Goal: Task Accomplishment & Management: Complete application form

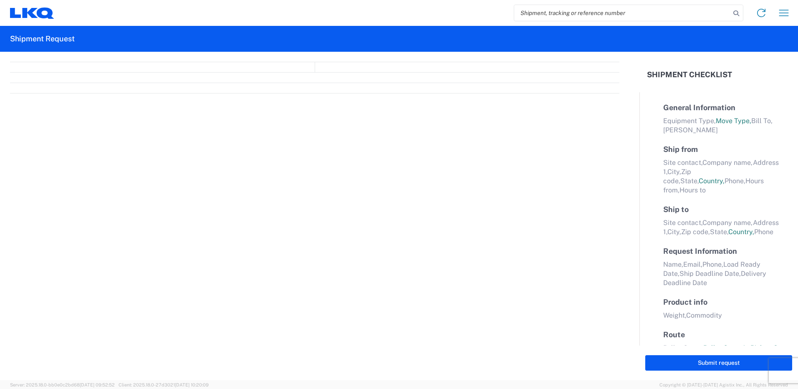
select select "FULL"
select select "LBS"
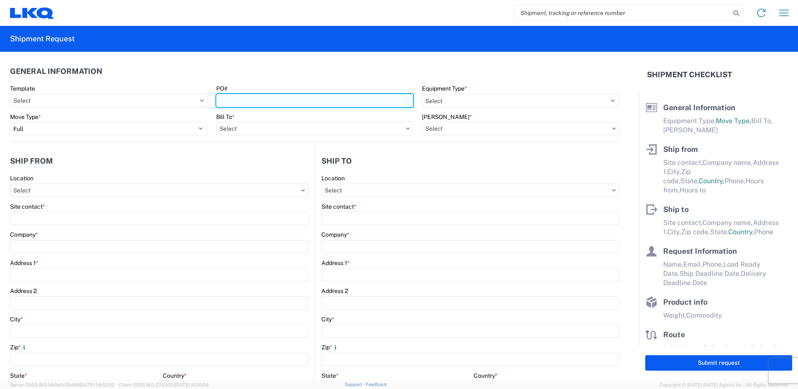
click at [282, 103] on input "PO#" at bounding box center [314, 100] width 197 height 13
type input "T31461"
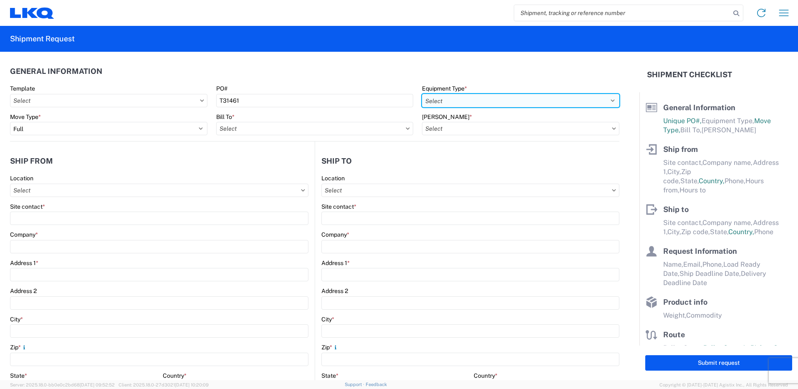
click at [509, 98] on select "Select 53’ Dry Van Flatbed Dropdeck (van) Lowboy (flatbed) Rail" at bounding box center [520, 100] width 197 height 13
select select "STDV"
click at [422, 94] on select "Select 53’ Dry Van Flatbed Dropdeck (van) Lowboy (flatbed) Rail" at bounding box center [520, 100] width 197 height 13
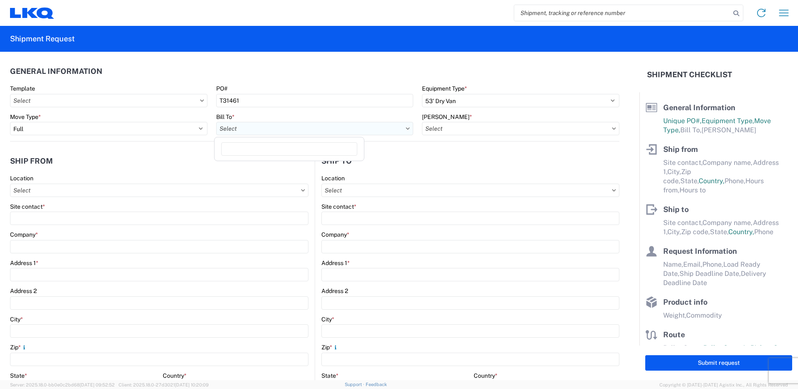
click at [302, 126] on input "Bill To *" at bounding box center [314, 128] width 197 height 13
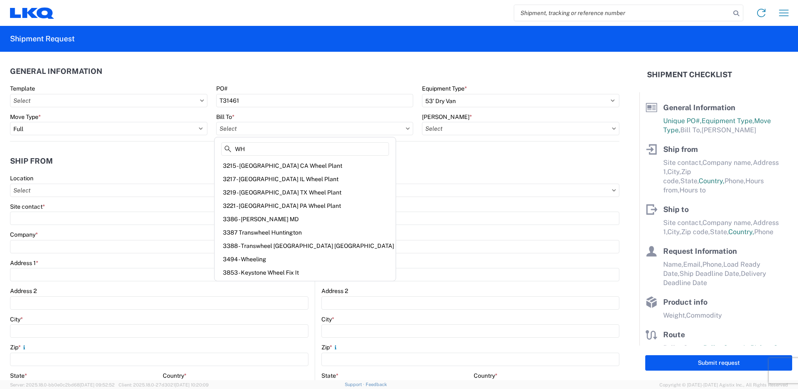
type input "W"
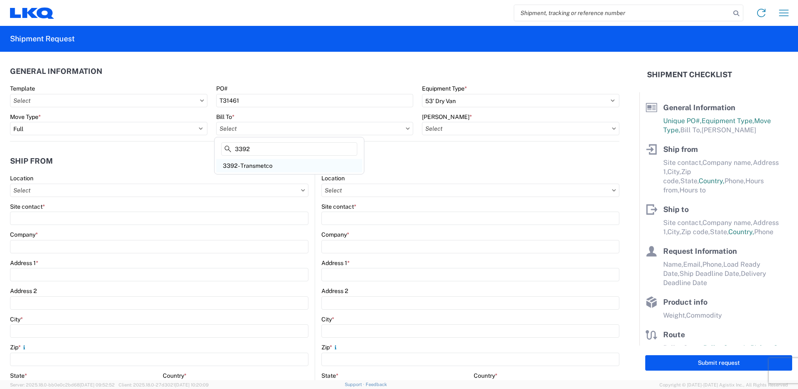
type input "3392"
click at [325, 168] on div "3392 - Transmetco" at bounding box center [289, 165] width 146 height 13
type input "3392 - Transmetco"
click at [468, 123] on input "[PERSON_NAME] *" at bounding box center [520, 128] width 197 height 13
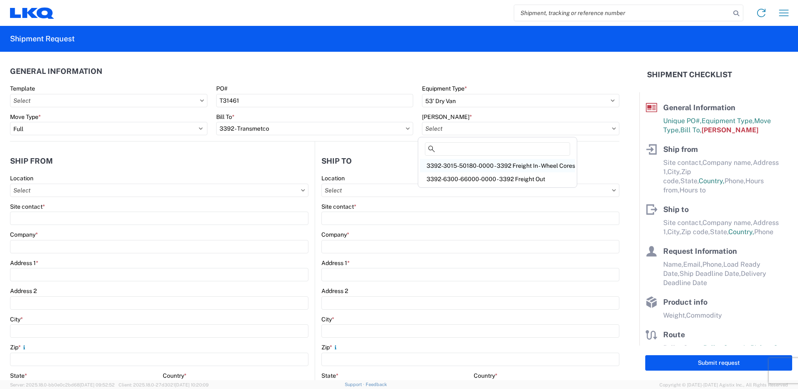
click at [471, 164] on div "3392-3015-50180-0000 - 3392 Freight In - Wheel Cores" at bounding box center [497, 165] width 155 height 13
type input "3392-3015-50180-0000 - 3392 Freight In - Wheel Cores"
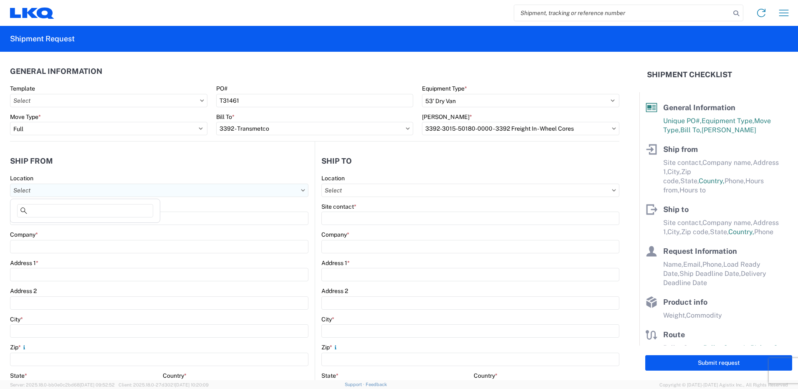
click at [117, 184] on input "Location" at bounding box center [159, 190] width 298 height 13
type input "1280"
click at [108, 232] on div "1280 - Pick A Part - [GEOGRAPHIC_DATA] [GEOGRAPHIC_DATA]" at bounding box center [100, 227] width 176 height 13
type input "1280 - Pick A Part - [GEOGRAPHIC_DATA] [GEOGRAPHIC_DATA]"
type input "LKQ Corporation"
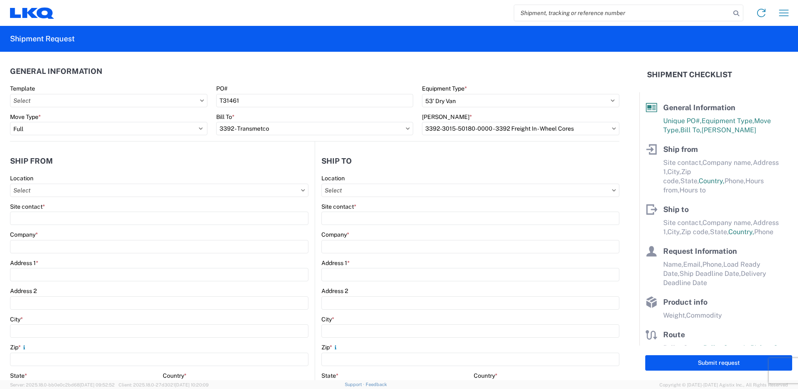
type input "[STREET_ADDRESS]"
type input "[GEOGRAPHIC_DATA]"
type input "91761"
select select "CA"
select select "US"
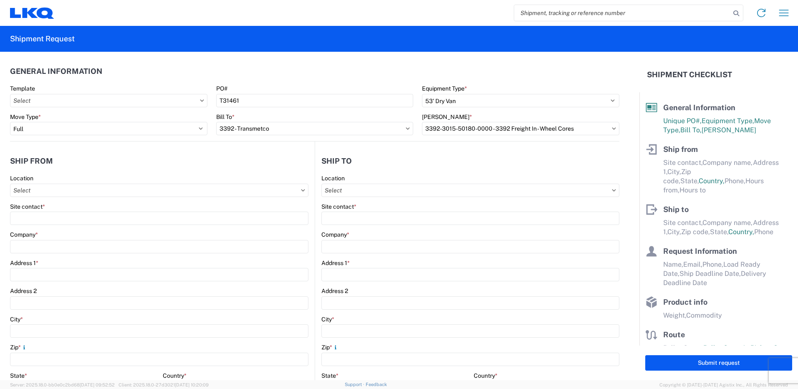
type input "07:00"
type input "17:00"
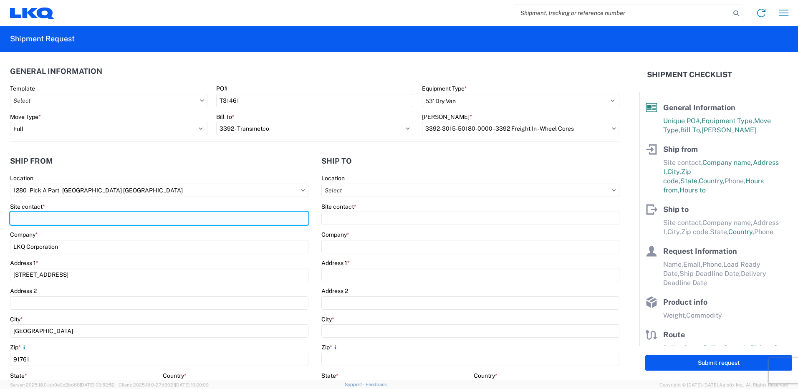
click at [86, 217] on input "Site contact *" at bounding box center [159, 218] width 298 height 13
type input "z"
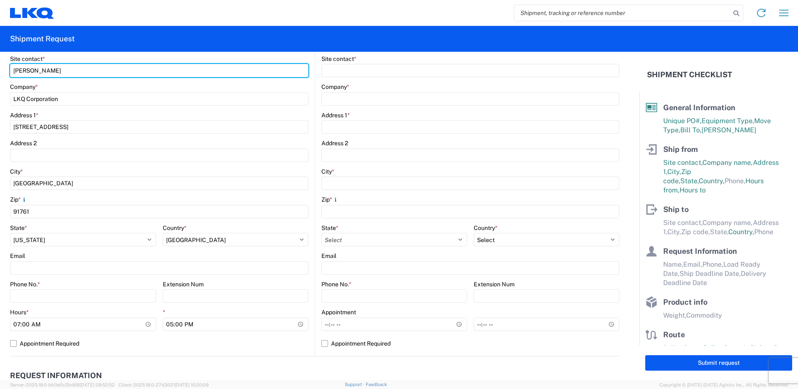
scroll to position [167, 0]
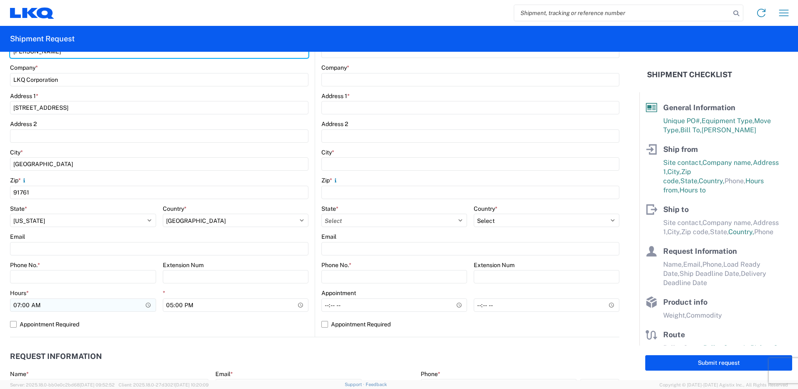
type input "[PERSON_NAME]"
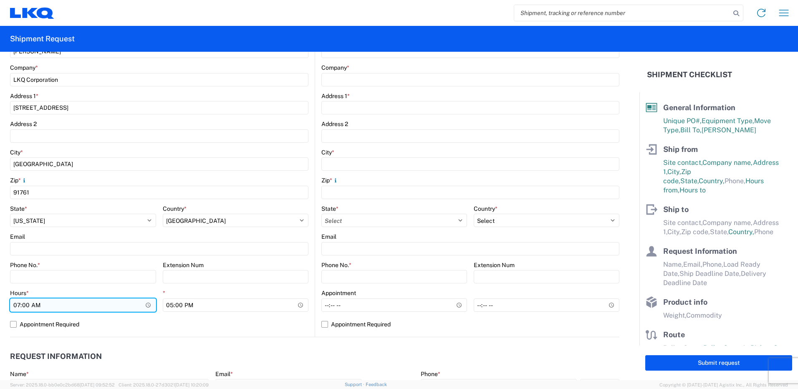
click at [142, 305] on input "07:00" at bounding box center [83, 304] width 146 height 13
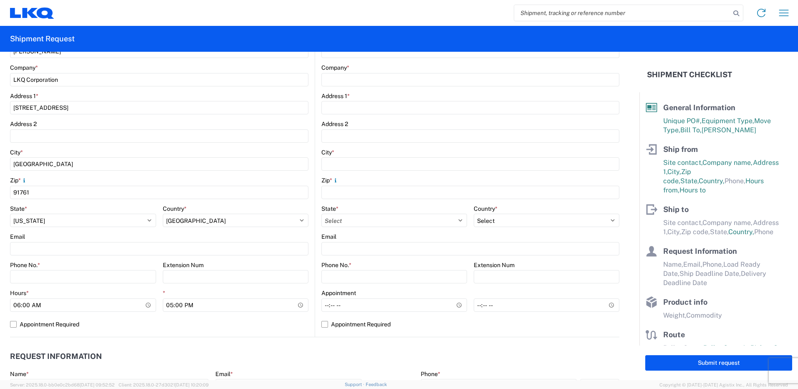
type input "06:00"
click at [121, 332] on div "1280 Location 1280 - Pick A Part - [GEOGRAPHIC_DATA] [GEOGRAPHIC_DATA] Site con…" at bounding box center [159, 172] width 298 height 329
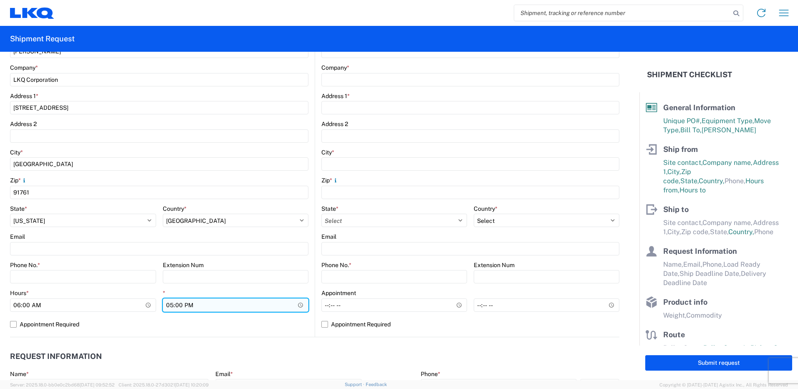
click at [173, 307] on input "17:00" at bounding box center [236, 304] width 146 height 13
click at [171, 303] on input "17:00" at bounding box center [236, 304] width 146 height 13
click at [169, 306] on input "17:00" at bounding box center [236, 304] width 146 height 13
type input "13:30"
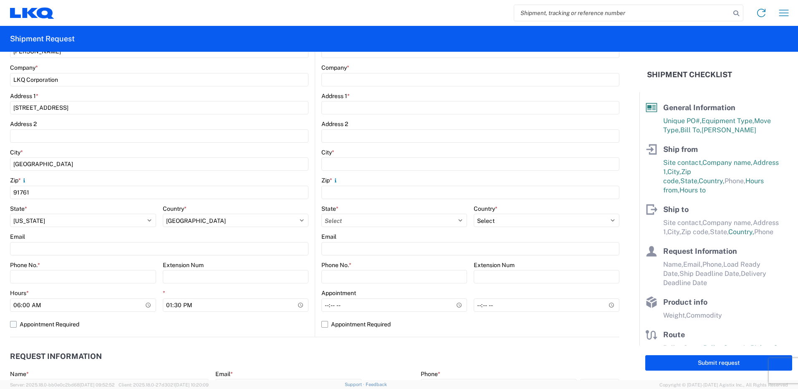
click at [214, 322] on label "Appointment Required" at bounding box center [159, 323] width 298 height 13
click at [0, 0] on input "Appointment Required" at bounding box center [0, 0] width 0 height 0
select select "US"
click at [201, 325] on label "Appointment Required" at bounding box center [159, 323] width 298 height 13
click at [0, 0] on input "Appointment Required" at bounding box center [0, 0] width 0 height 0
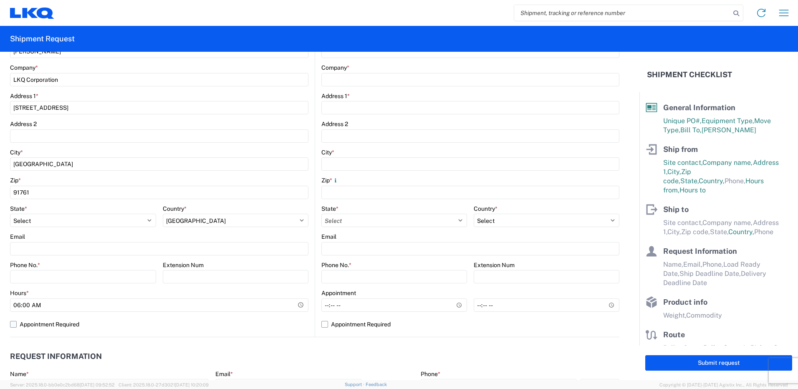
select select "US"
click at [33, 278] on input "Phone No. *" at bounding box center [83, 276] width 146 height 13
type input "[PHONE_NUMBER]"
click at [371, 346] on agx-request-info "Request Information Name * Email * Merchant Phone * Load Ready Date * Ship Dead…" at bounding box center [314, 382] width 609 height 90
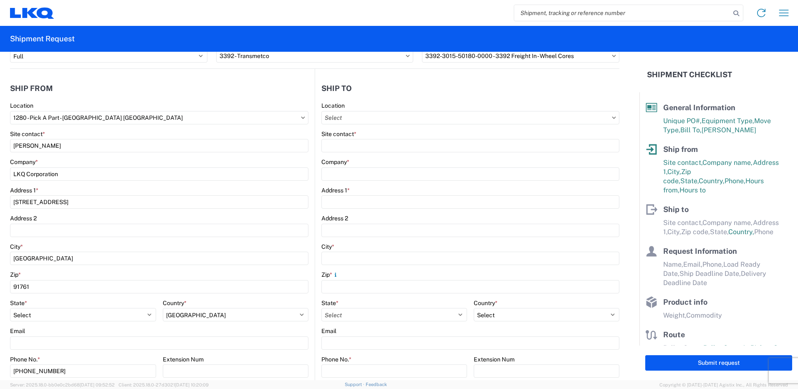
scroll to position [0, 0]
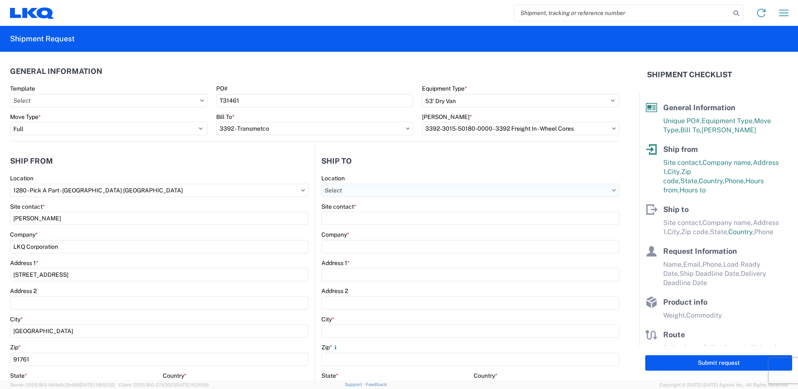
click at [391, 194] on input "Location" at bounding box center [470, 190] width 298 height 13
type input "3392"
click at [378, 238] on div "Company *" at bounding box center [470, 242] width 298 height 23
click at [370, 191] on input "Location" at bounding box center [470, 190] width 298 height 13
type input "3392"
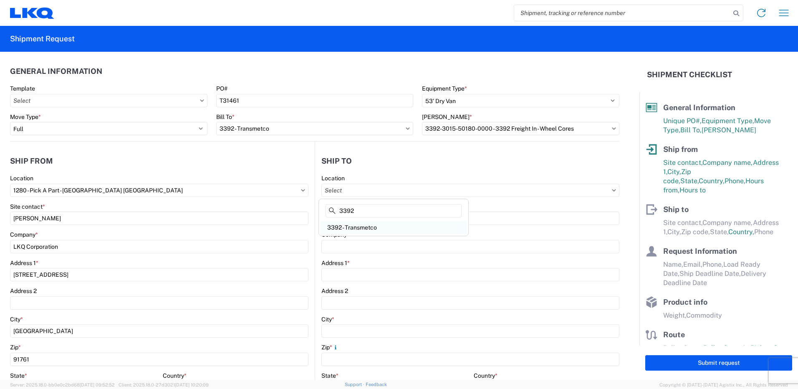
click at [365, 225] on div "3392 - Transmetco" at bounding box center [393, 227] width 146 height 13
type input "3392 - Transmetco"
type input "LKQ Corporation"
type input "[STREET_ADDRESS]"
type input "Huntington"
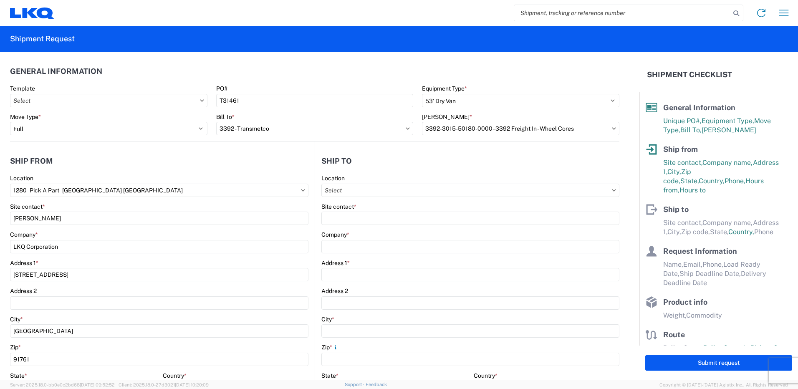
type input "46750"
select select "US"
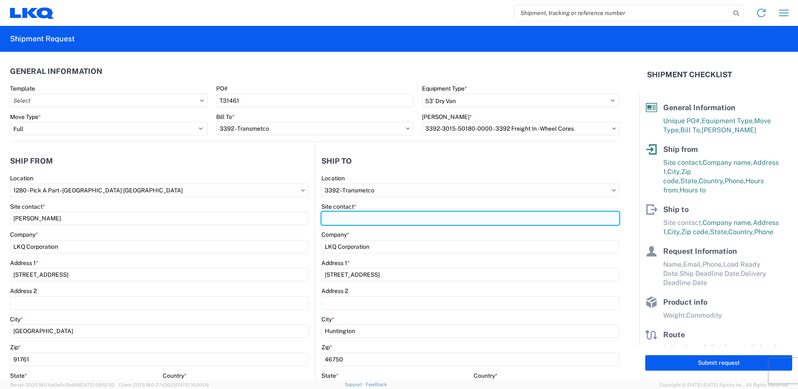
drag, startPoint x: 338, startPoint y: 217, endPoint x: 335, endPoint y: 212, distance: 5.0
click at [335, 216] on input "Site contact *" at bounding box center [470, 218] width 298 height 13
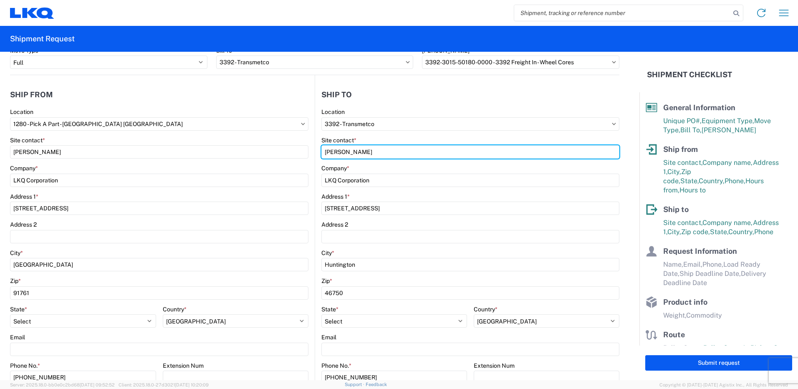
scroll to position [167, 0]
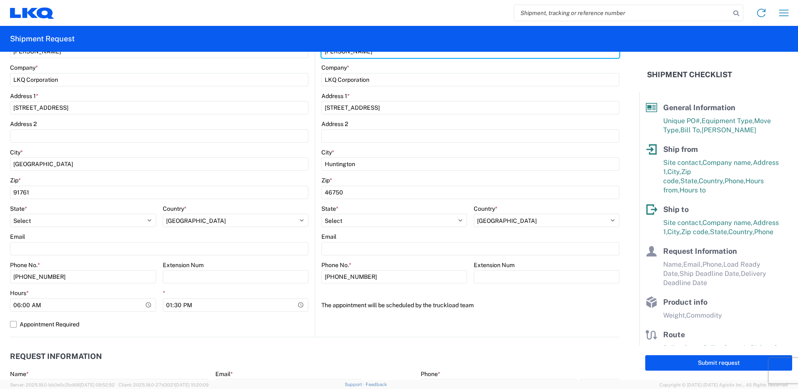
type input "[PERSON_NAME]"
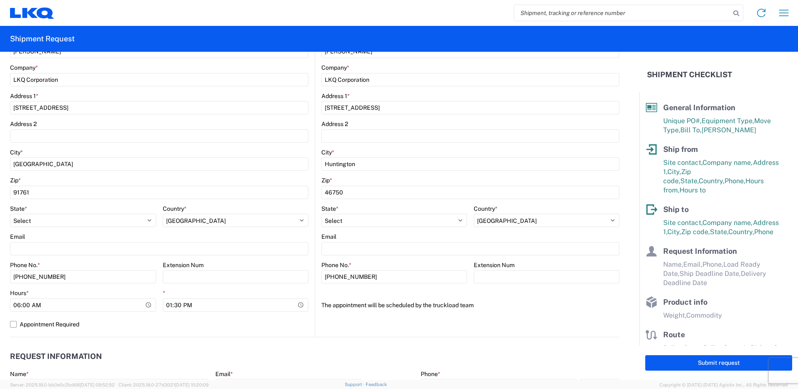
click at [369, 317] on agx-form-control-wrapper-v2 "The appointment will be scheduled by the truckload team" at bounding box center [470, 307] width 298 height 19
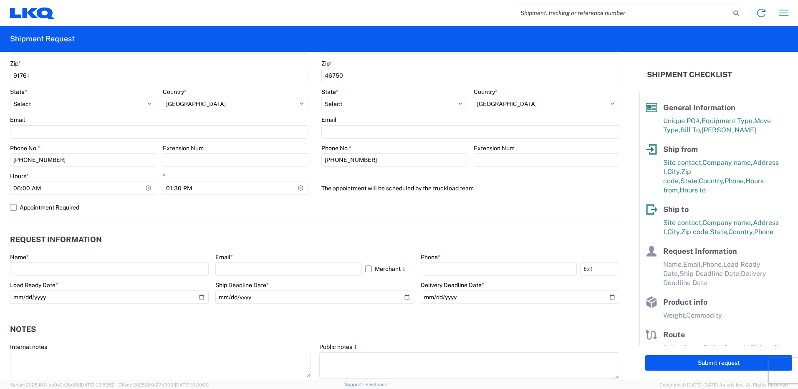
scroll to position [334, 0]
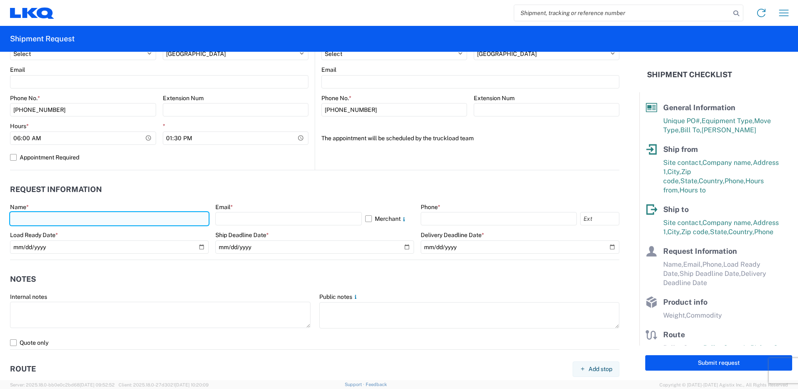
click at [45, 216] on input "text" at bounding box center [109, 218] width 199 height 13
type input "[PERSON_NAME]"
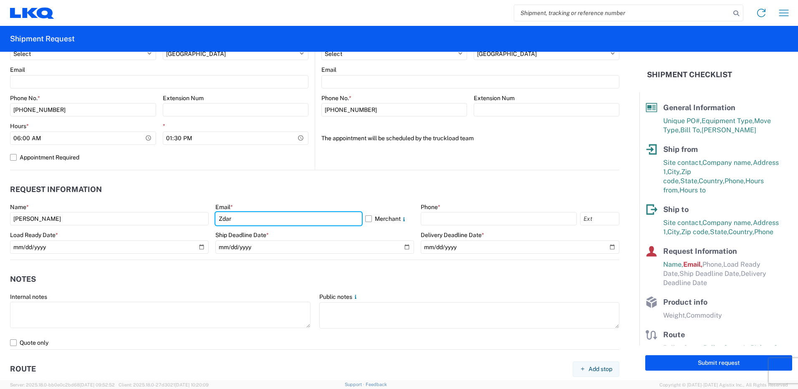
type input "[EMAIL_ADDRESS][DOMAIN_NAME]"
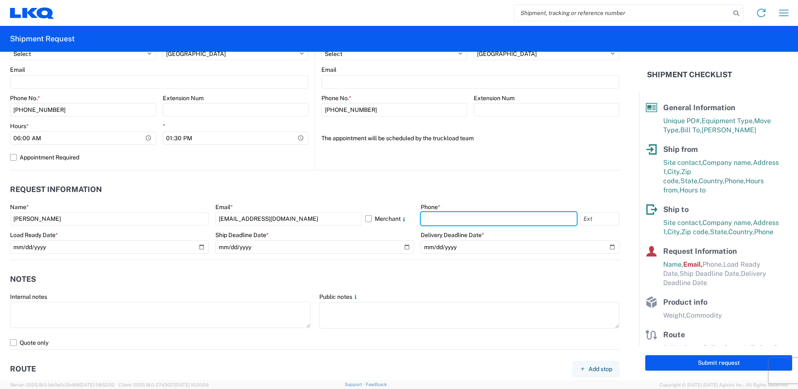
type input "9099535628"
drag, startPoint x: 170, startPoint y: 186, endPoint x: 171, endPoint y: 224, distance: 38.4
click at [169, 186] on header "Request Information" at bounding box center [314, 189] width 609 height 19
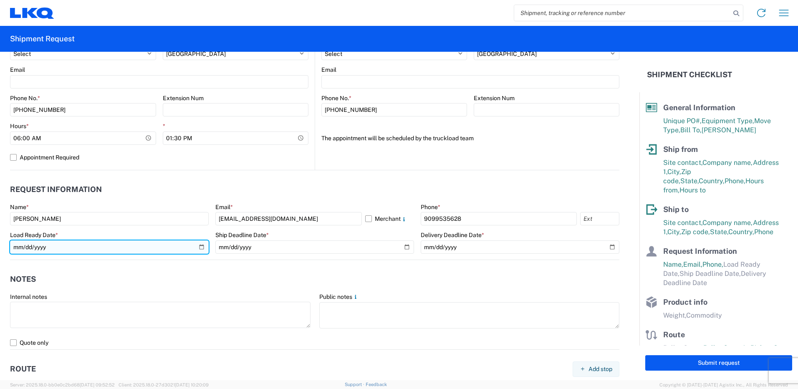
click at [202, 249] on input "date" at bounding box center [109, 246] width 199 height 13
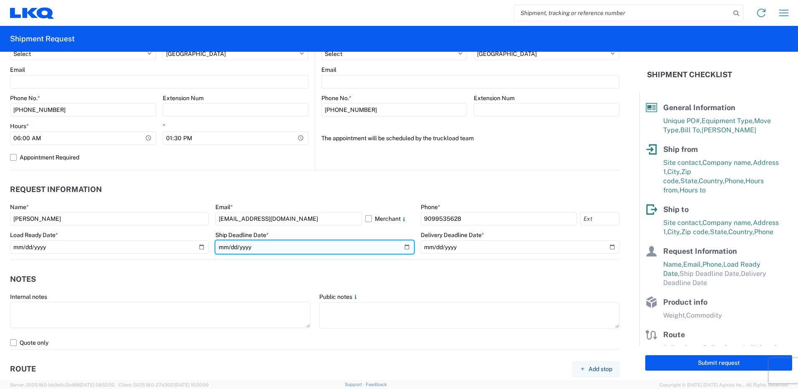
click at [403, 244] on input "date" at bounding box center [314, 246] width 199 height 13
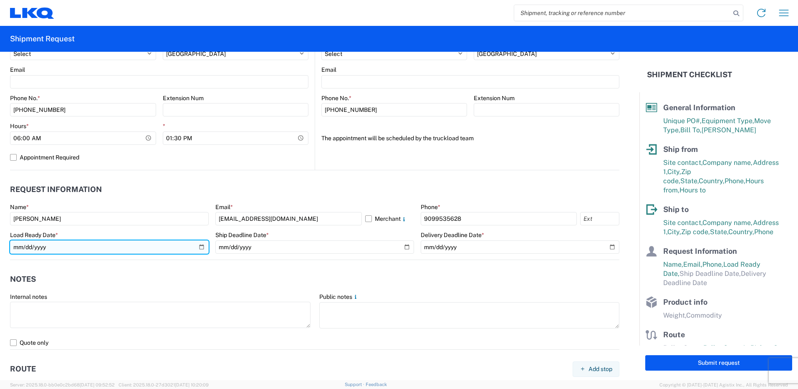
click at [199, 247] on input "[DATE]" at bounding box center [109, 246] width 199 height 13
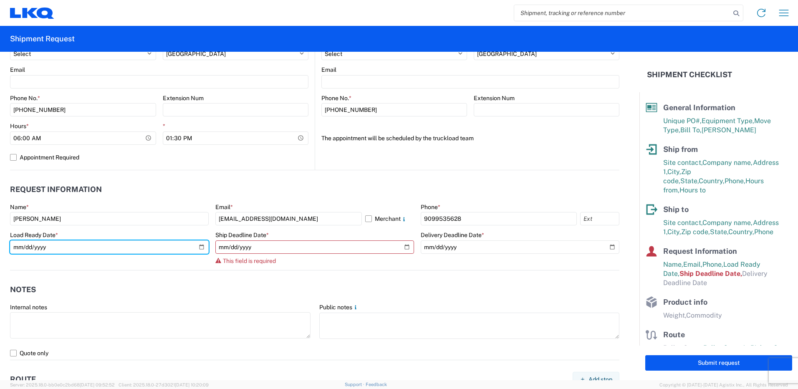
type input "[DATE]"
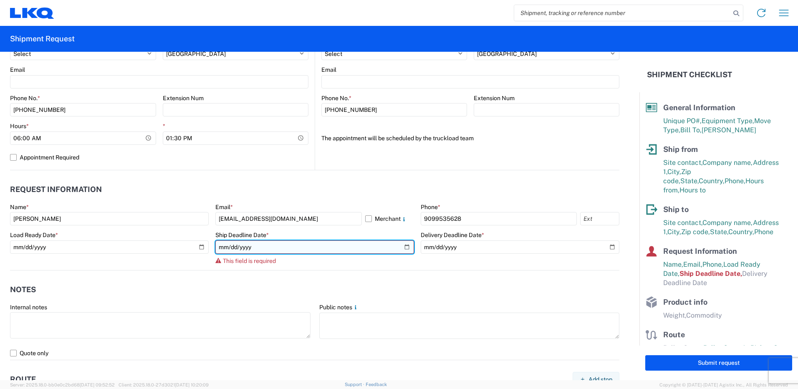
click at [404, 245] on input "date" at bounding box center [314, 246] width 199 height 13
type input "[DATE]"
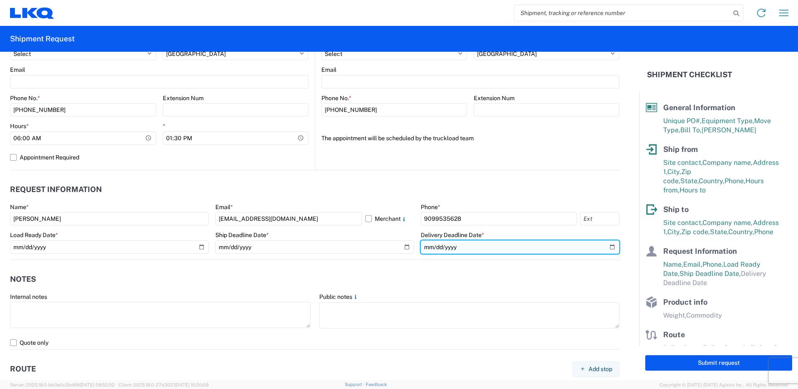
click at [606, 246] on input "date" at bounding box center [520, 246] width 199 height 13
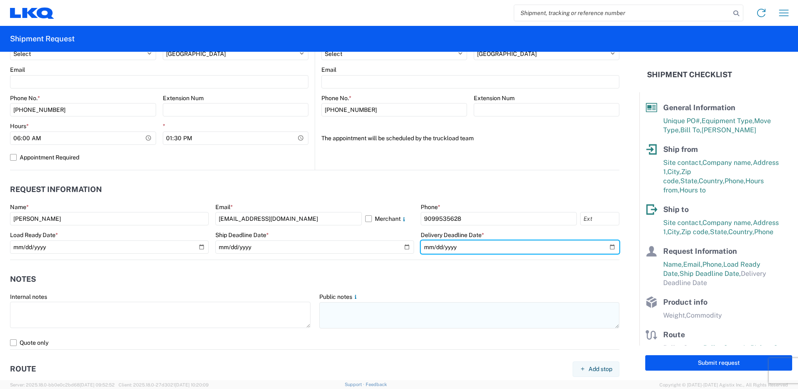
type input "[DATE]"
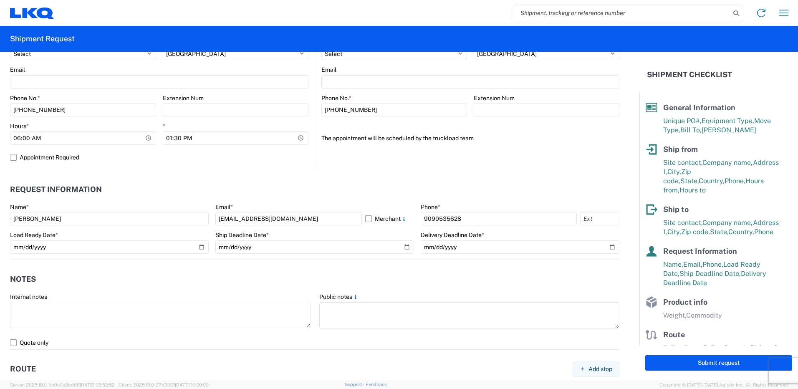
click at [318, 270] on header "Notes" at bounding box center [314, 279] width 609 height 19
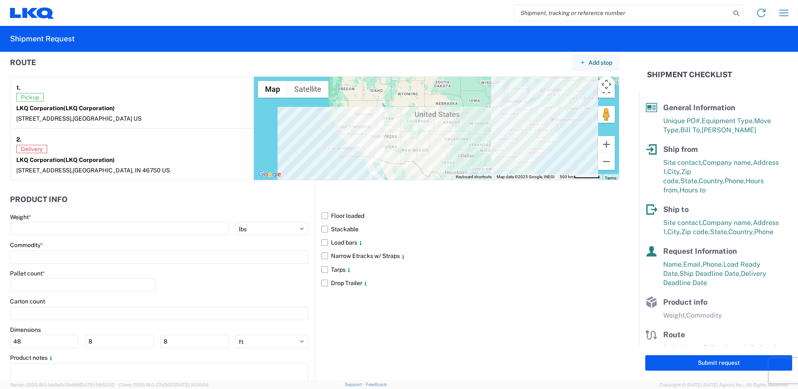
scroll to position [667, 0]
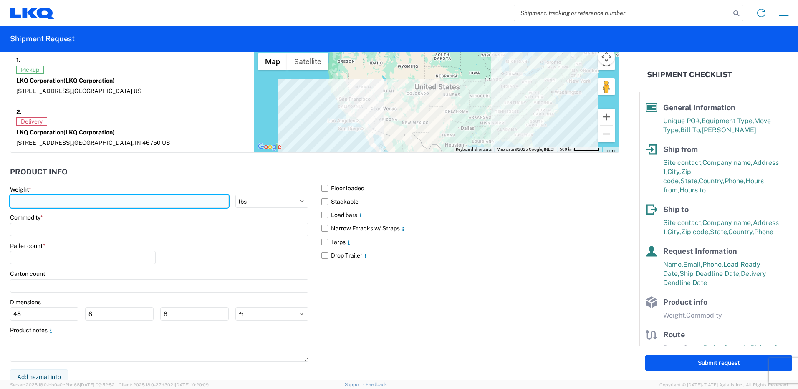
click at [62, 196] on input "number" at bounding box center [119, 200] width 219 height 13
type input "42000"
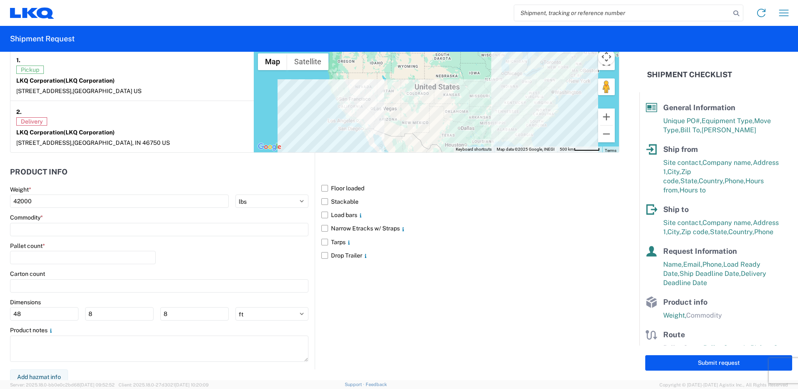
click at [124, 161] on div "Product Info Weight * 42000 kgs lbs Commodity * Pallet count * Carton count Dim…" at bounding box center [162, 261] width 305 height 217
click at [321, 200] on label "Stackable" at bounding box center [470, 201] width 298 height 13
click at [0, 0] on input "Stackable" at bounding box center [0, 0] width 0 height 0
click at [90, 229] on input at bounding box center [159, 229] width 298 height 13
type input "wheel"
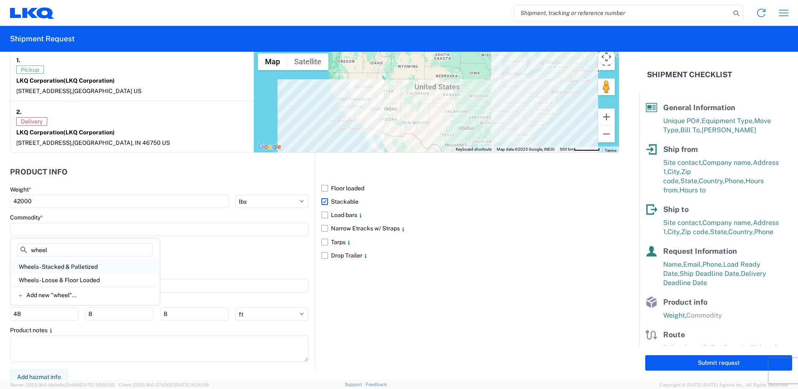
click at [59, 266] on div "Wheels - Stacked & Palletized" at bounding box center [85, 266] width 146 height 13
type input "Wheels - Stacked & Palletized"
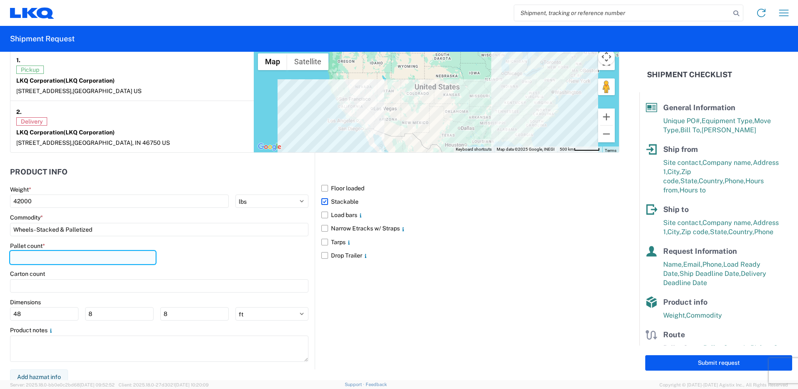
click at [48, 253] on input "number" at bounding box center [83, 257] width 146 height 13
type input "44"
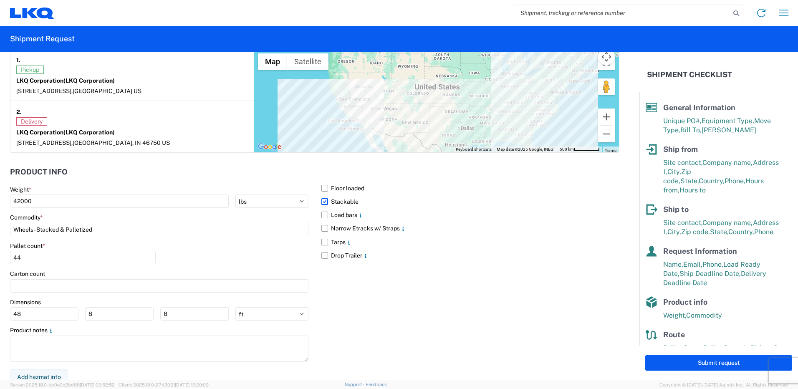
click at [354, 300] on div "Floor loaded Stackable Load bars Narrow Etracks w/ Straps Tarps Drop Trailer" at bounding box center [467, 261] width 305 height 217
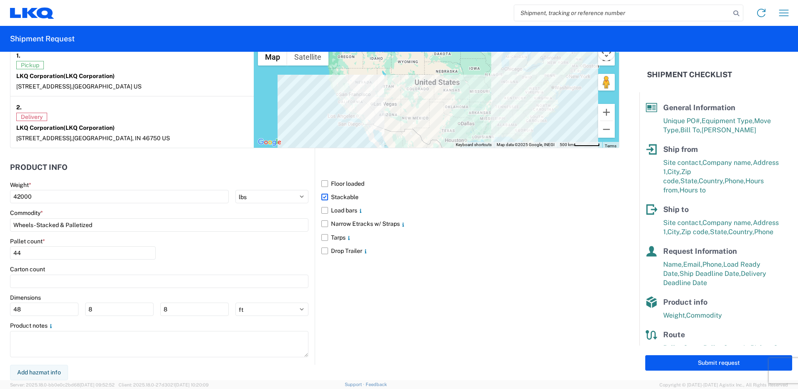
click at [502, 288] on div "Floor loaded Stackable Load bars Narrow Etracks w/ Straps Tarps Drop Trailer" at bounding box center [467, 256] width 305 height 217
click at [703, 363] on button "Submit request" at bounding box center [718, 362] width 147 height 15
select select "US"
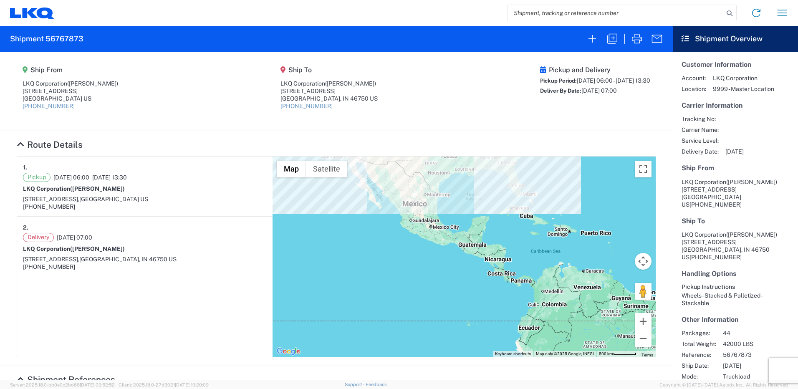
click at [398, 242] on div at bounding box center [463, 256] width 383 height 200
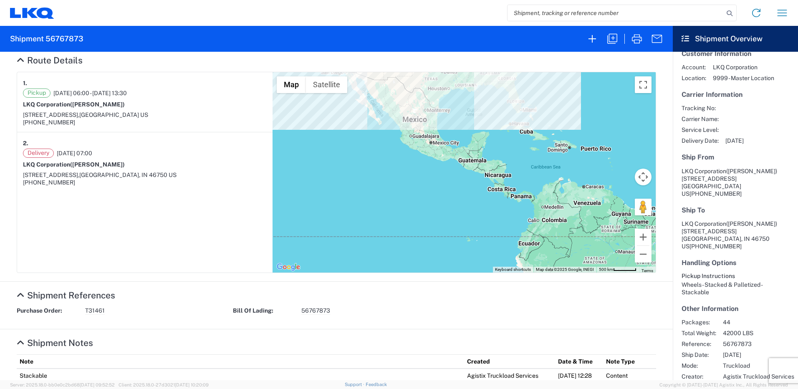
scroll to position [197, 0]
